Goal: Task Accomplishment & Management: Use online tool/utility

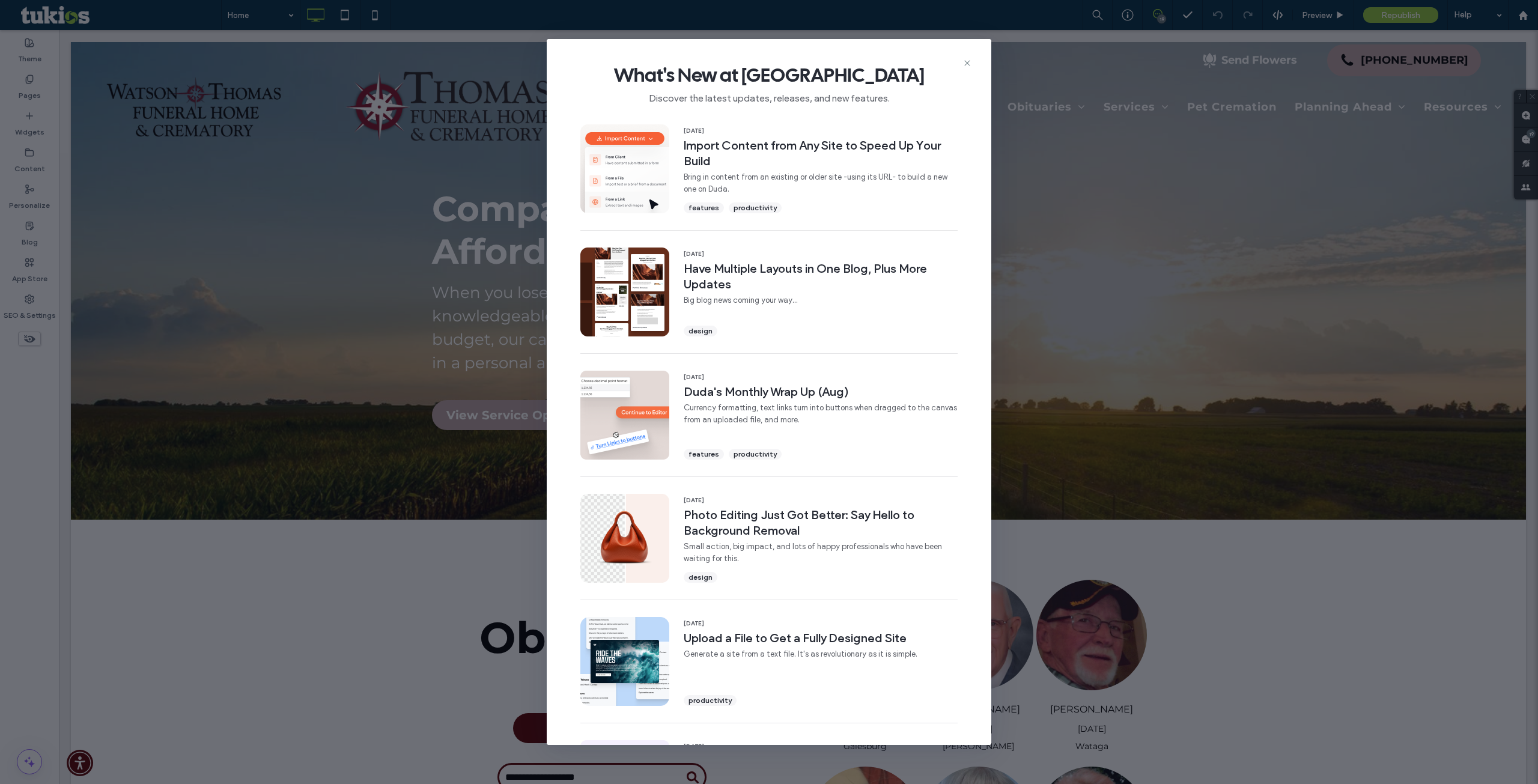
click at [965, 73] on span "What's New at [GEOGRAPHIC_DATA]" at bounding box center [769, 75] width 406 height 24
click at [967, 65] on icon at bounding box center [967, 63] width 9 height 9
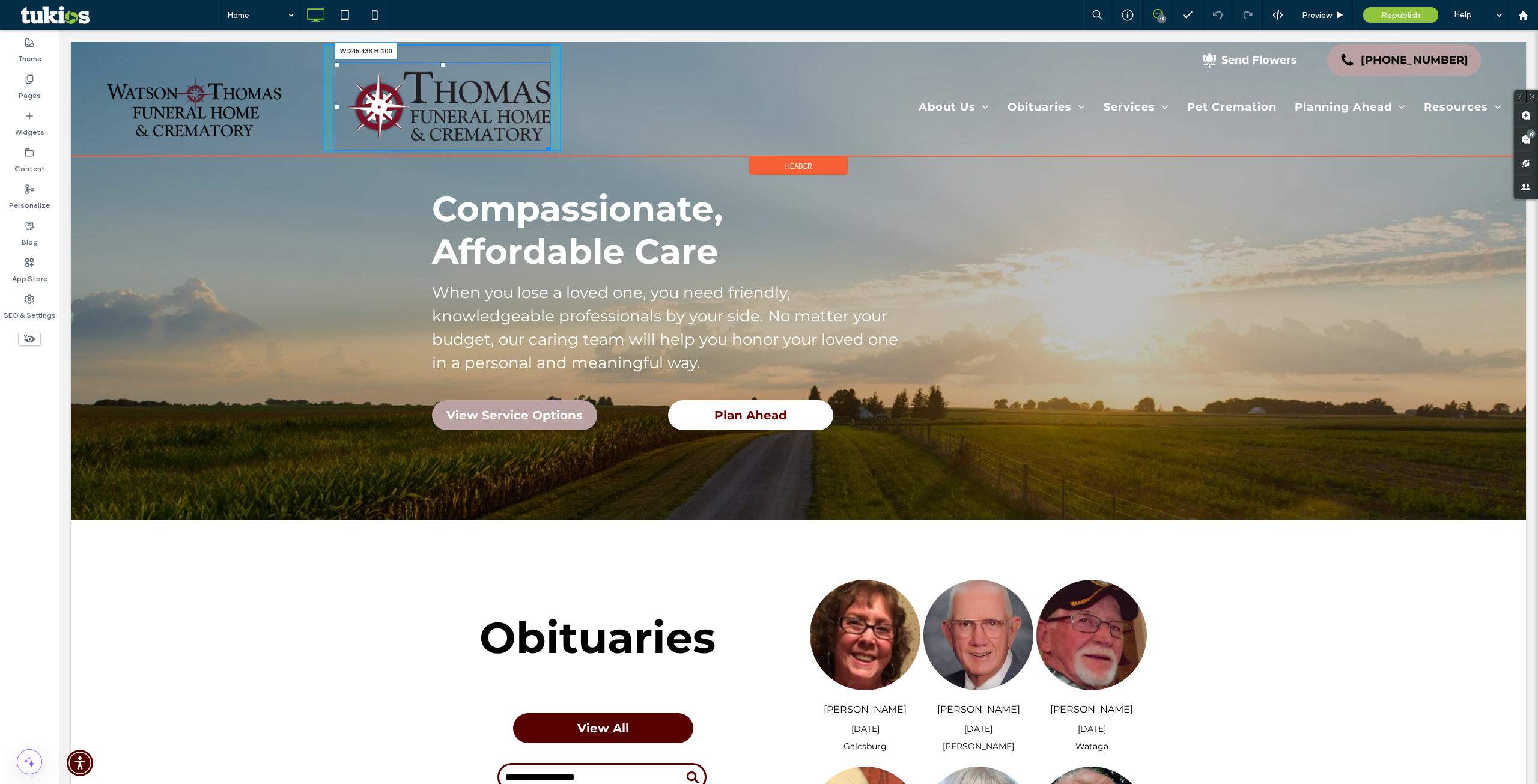
drag, startPoint x: 546, startPoint y: 150, endPoint x: 571, endPoint y: 157, distance: 26.0
click at [512, 128] on div "W:245.438 H:100 Click To Paste" at bounding box center [441, 98] width 237 height 107
drag, startPoint x: 370, startPoint y: 65, endPoint x: 406, endPoint y: 118, distance: 64.1
click at [318, 80] on div "Click To Paste T:52 L:-87 Click To Paste Send Flowers [PHONE_NUMBER] About Us A…" at bounding box center [799, 97] width 1425 height 106
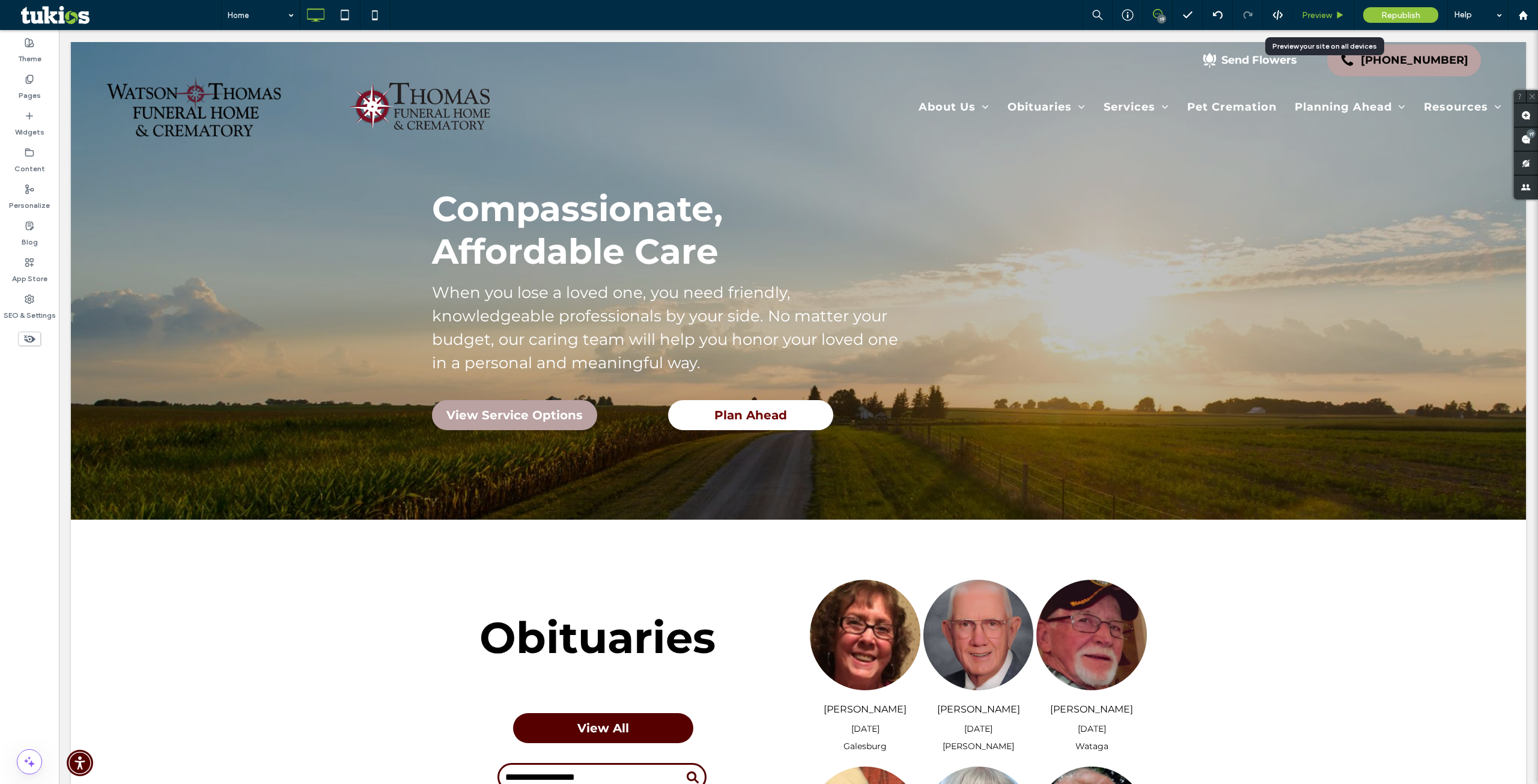
click at [1315, 16] on span "Preview" at bounding box center [1317, 15] width 30 height 10
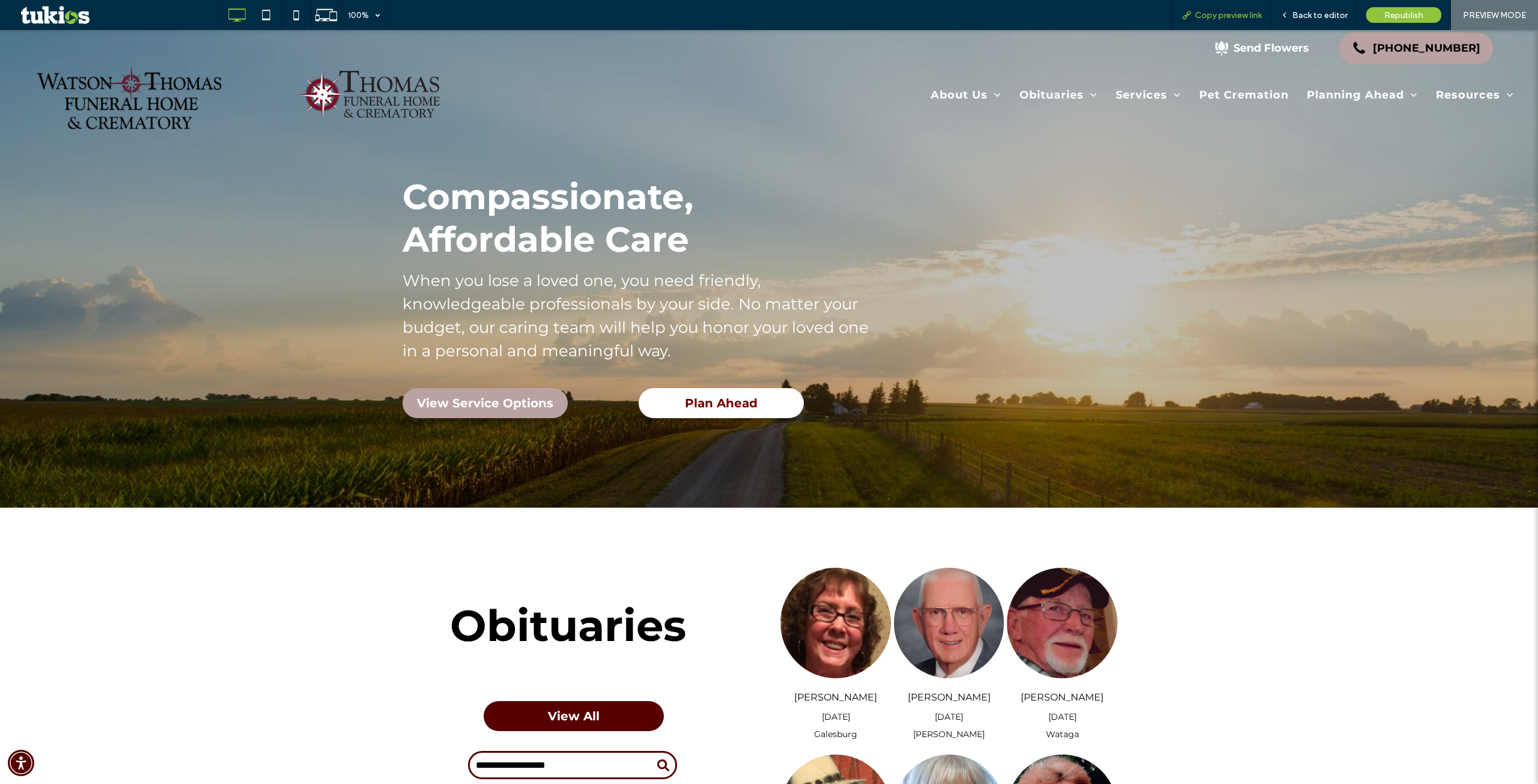
click at [1224, 3] on div "Copy preview link" at bounding box center [1222, 15] width 99 height 30
click at [1240, 6] on div "Copy preview link" at bounding box center [1222, 15] width 99 height 30
click at [1216, 11] on span "Copy preview link" at bounding box center [1229, 15] width 67 height 10
